Goal: Task Accomplishment & Management: Manage account settings

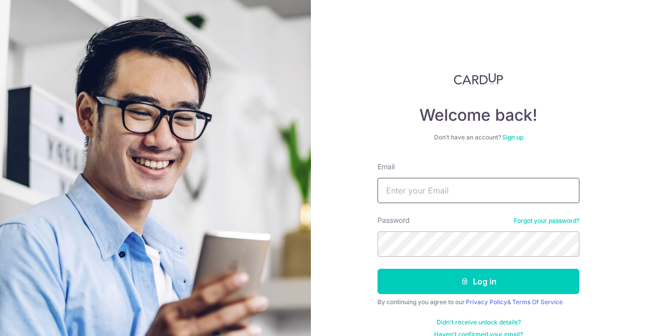
click at [469, 193] on input "Email" at bounding box center [478, 190] width 202 height 25
type input "T"
click at [569, 219] on link "Forgot your password?" at bounding box center [547, 220] width 66 height 8
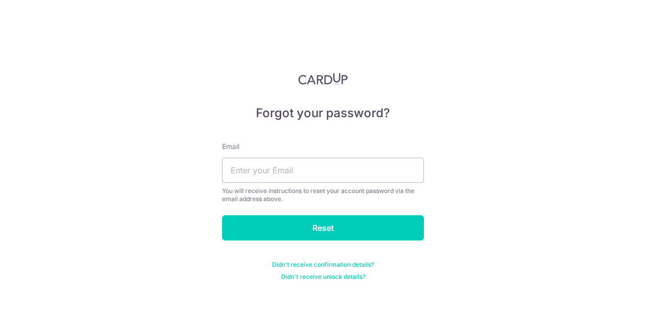
click at [540, 226] on div "Forgot your password? Email You will receive instructions to reset your account…" at bounding box center [323, 168] width 646 height 336
click at [391, 171] on input "text" at bounding box center [323, 169] width 202 height 25
type input "TPHYLLIS@HOTMAIL.COM"
click at [222, 215] on input "Reset" at bounding box center [323, 227] width 202 height 25
